Goal: Transaction & Acquisition: Book appointment/travel/reservation

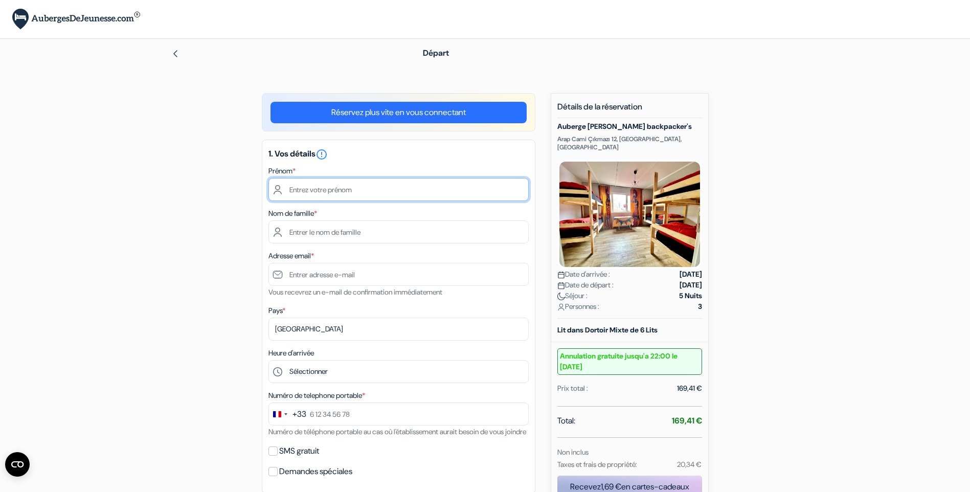
click at [373, 195] on input "text" at bounding box center [398, 189] width 260 height 23
type input "christine"
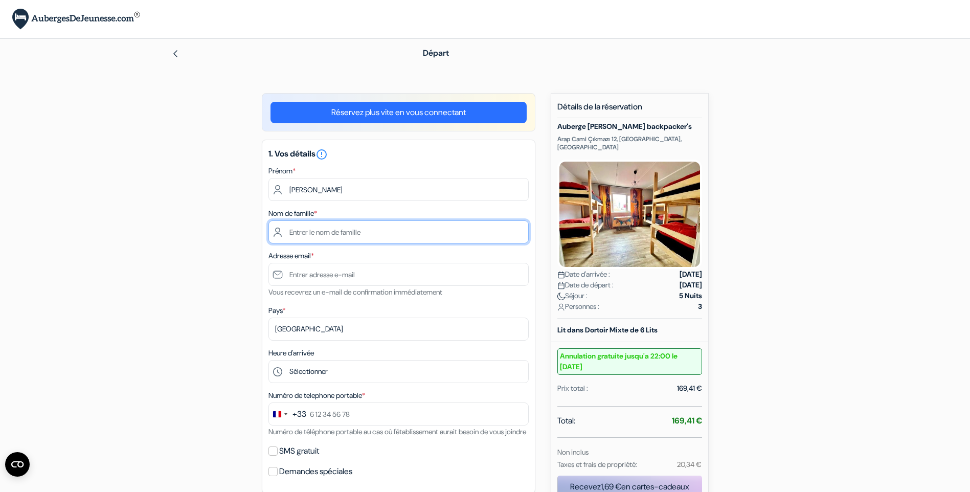
type input "bion"
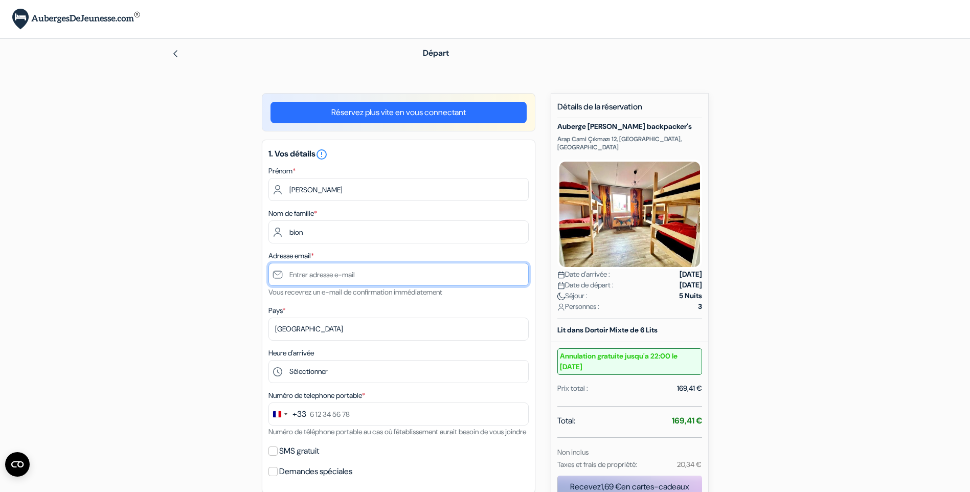
type input "christinebmiok@gmail.com"
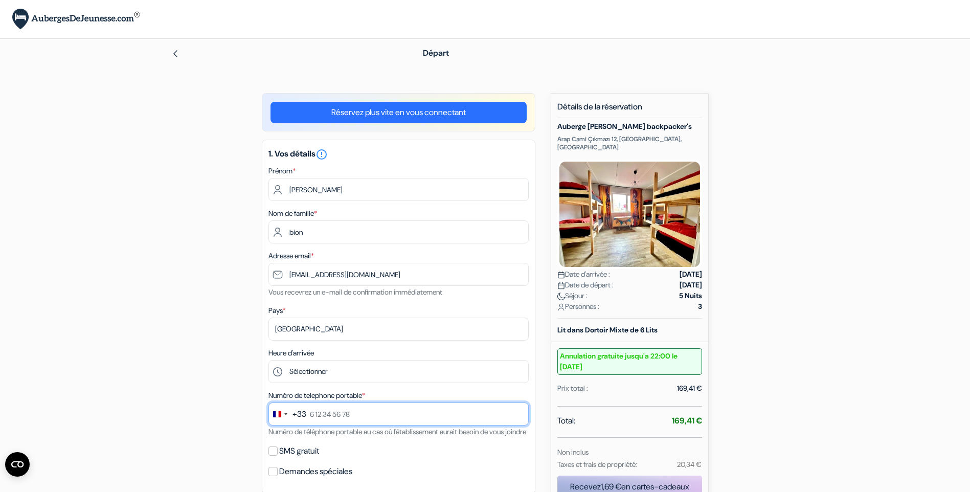
type input "0601751583"
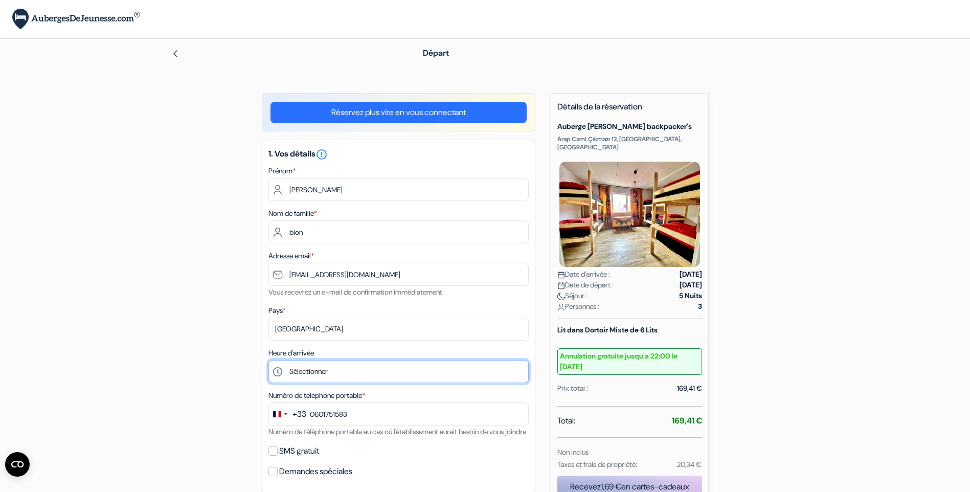
click at [377, 369] on select "Sélectionner 14:00 15:00 16:00 17:00 18:00 19:00 20:00 21:00 22:00 23:00 0:00" at bounding box center [398, 371] width 260 height 23
select select "18"
click at [268, 360] on select "Sélectionner 14:00 15:00 16:00 17:00 18:00 19:00 20:00 21:00 22:00 23:00 0:00" at bounding box center [398, 371] width 260 height 23
